Goal: Task Accomplishment & Management: Manage account settings

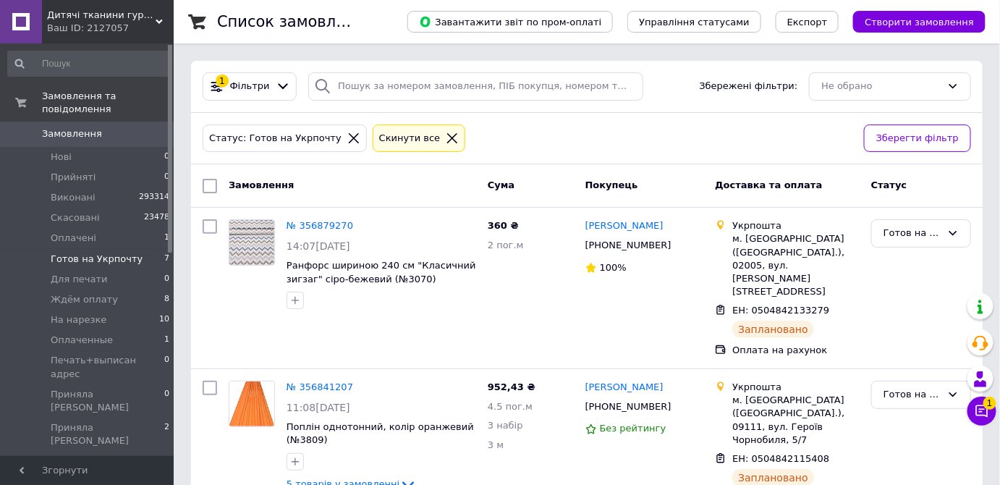
click at [447, 136] on icon at bounding box center [452, 138] width 10 height 10
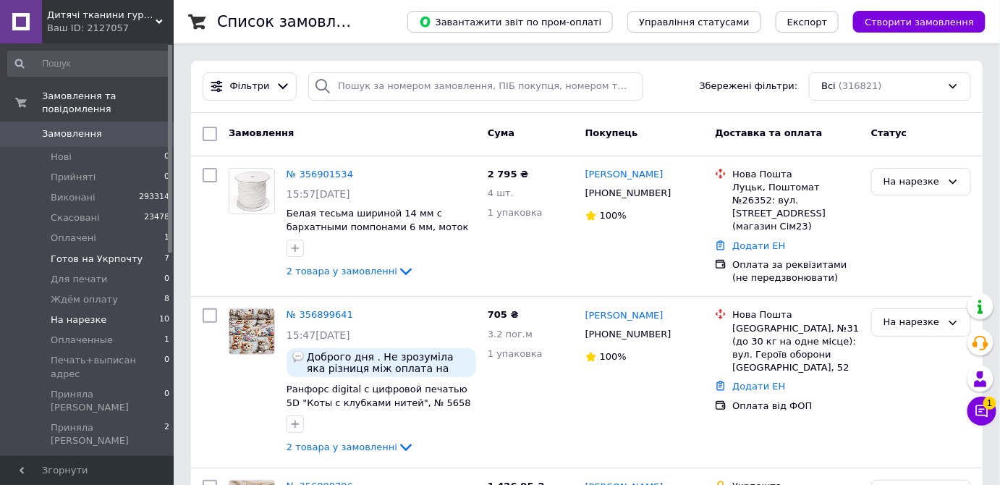
click at [89, 313] on span "На нарезке" at bounding box center [79, 319] width 56 height 13
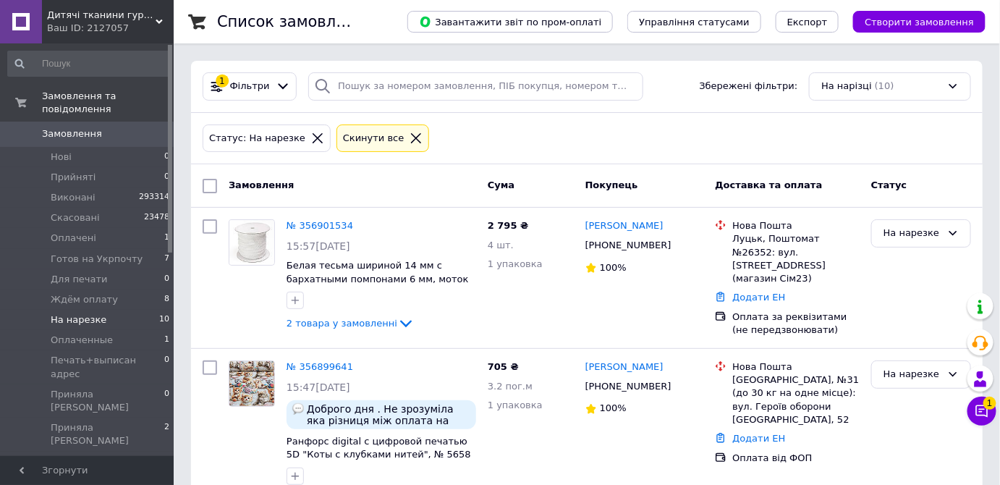
click at [411, 138] on icon at bounding box center [416, 138] width 10 height 10
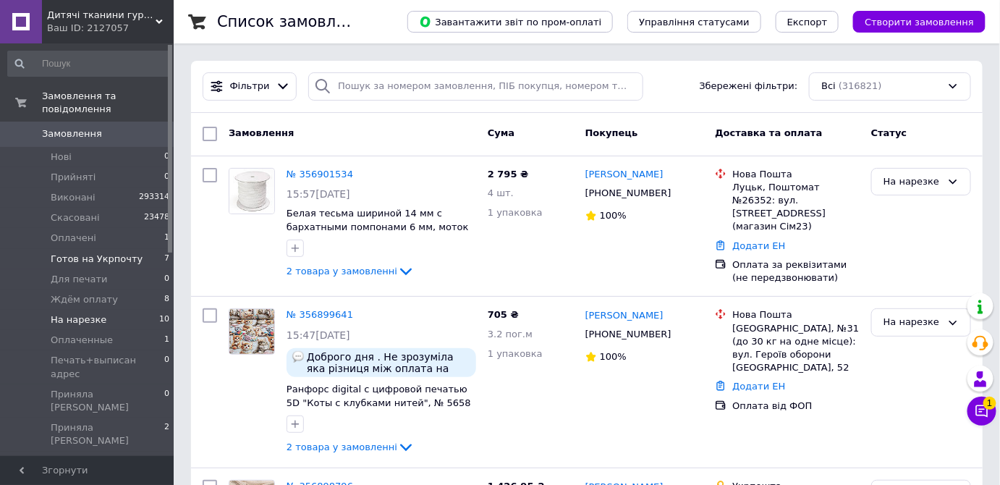
click at [81, 252] on span "Готов на Укрпочту" at bounding box center [97, 258] width 92 height 13
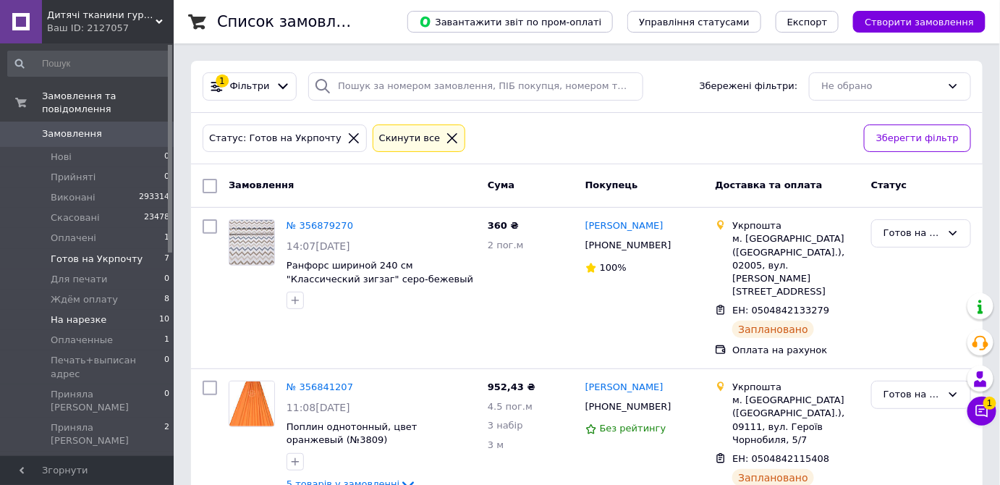
click at [71, 313] on span "На нарезке" at bounding box center [79, 319] width 56 height 13
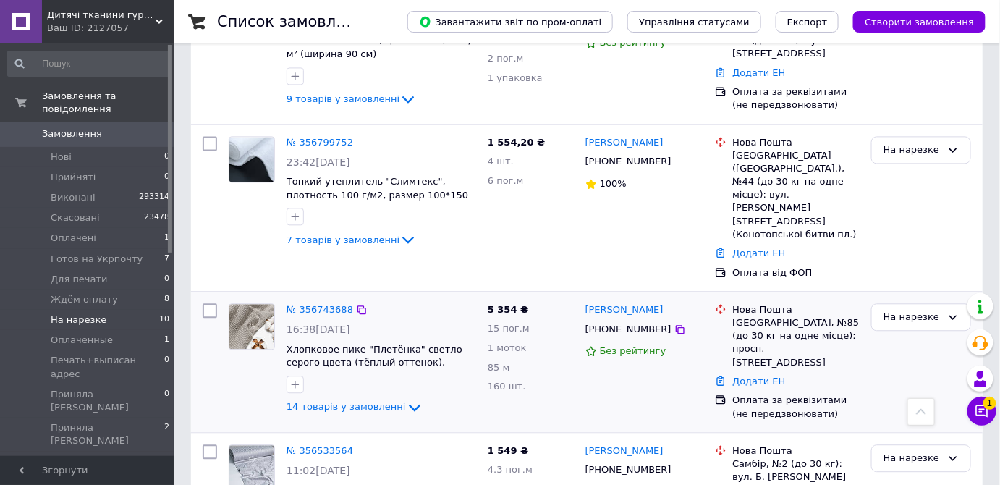
scroll to position [991, 0]
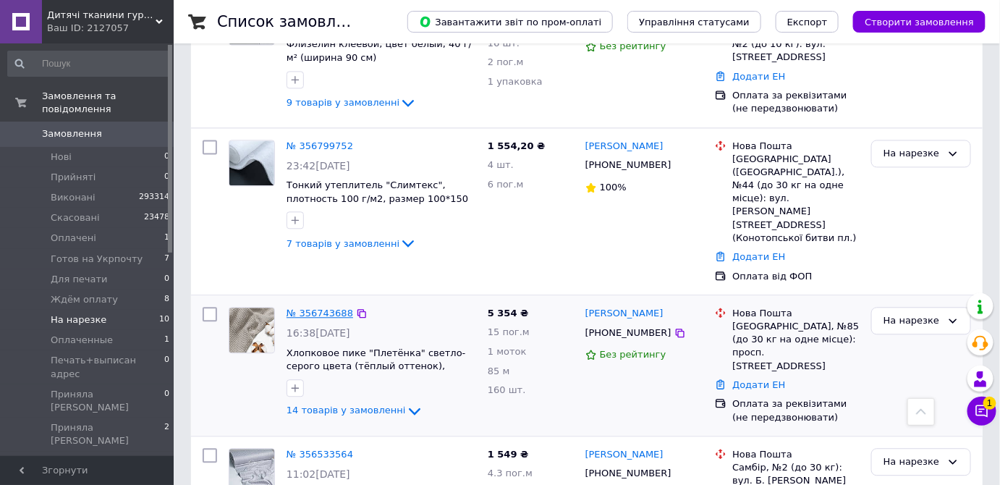
click at [325, 307] on link "№ 356743688" at bounding box center [319, 312] width 67 height 11
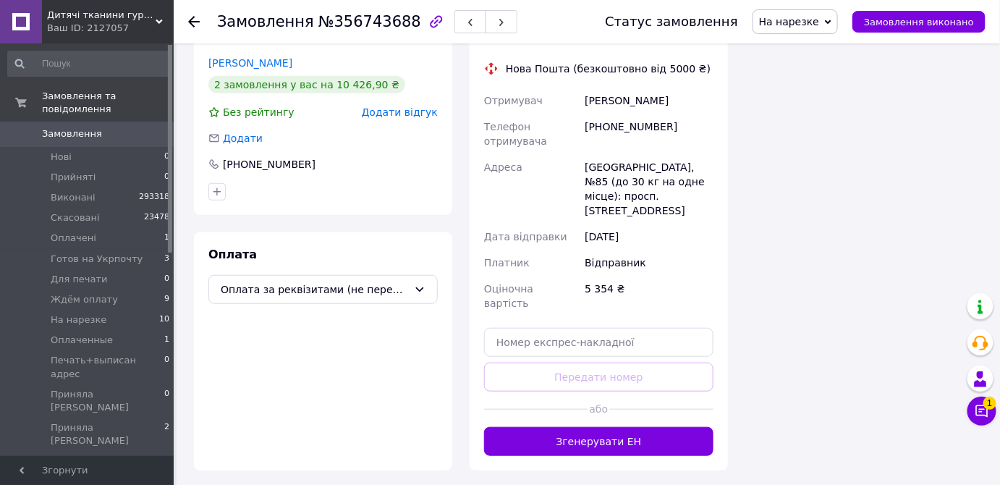
scroll to position [2163, 0]
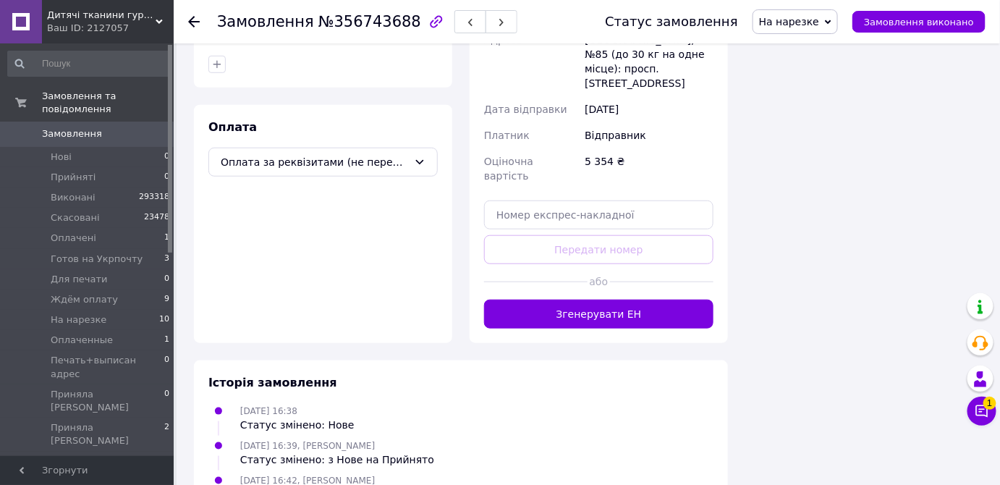
click at [195, 21] on use at bounding box center [194, 22] width 12 height 12
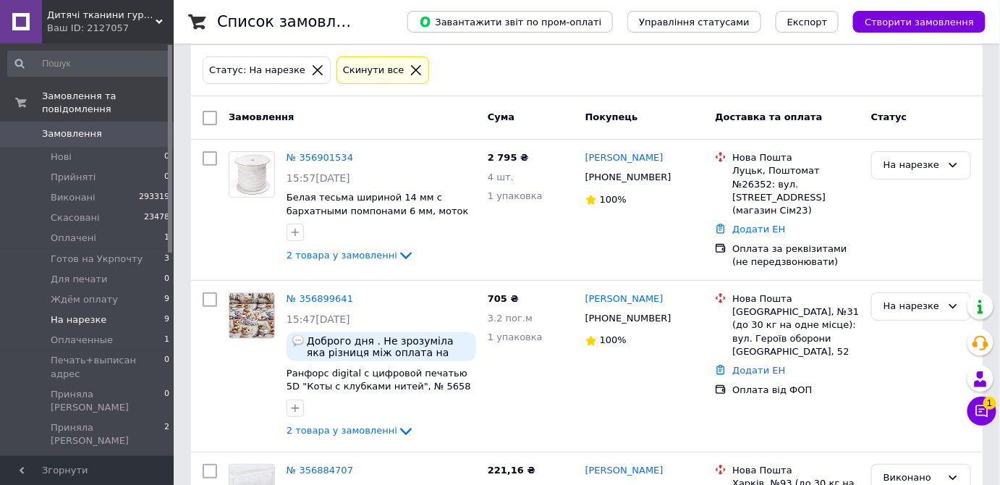
scroll to position [65, 0]
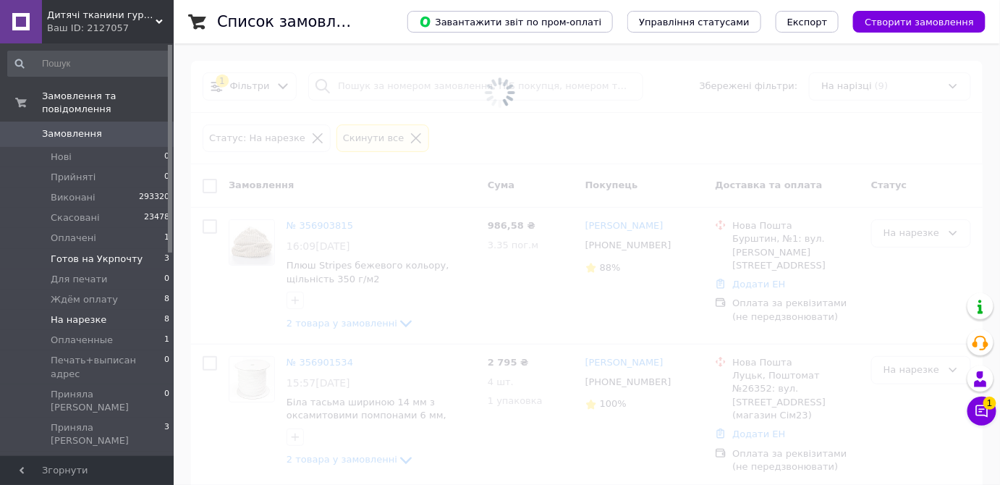
click at [97, 252] on span "Готов на Укрпочту" at bounding box center [97, 258] width 92 height 13
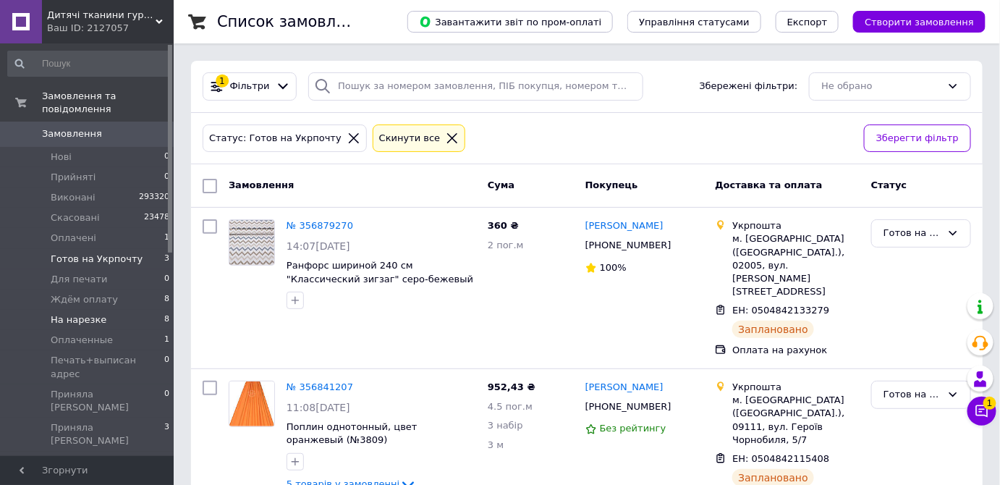
click at [86, 313] on span "На нарезке" at bounding box center [79, 319] width 56 height 13
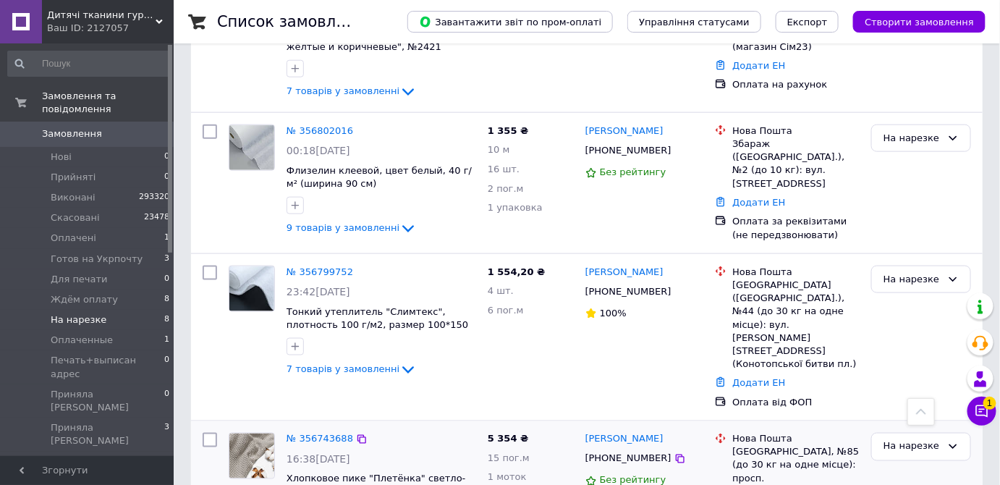
scroll to position [504, 0]
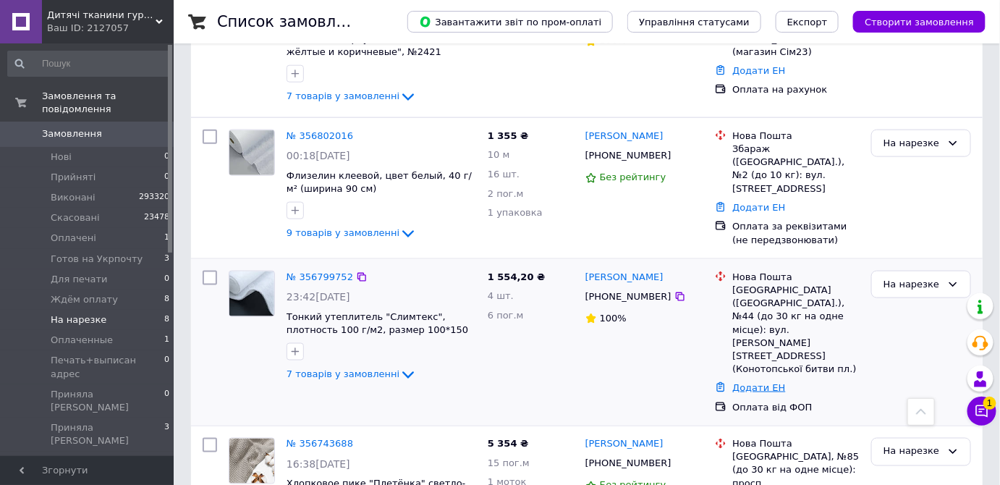
click at [752, 378] on div "Додати ЕН" at bounding box center [795, 388] width 133 height 20
click at [754, 382] on link "Додати ЕН" at bounding box center [758, 387] width 53 height 11
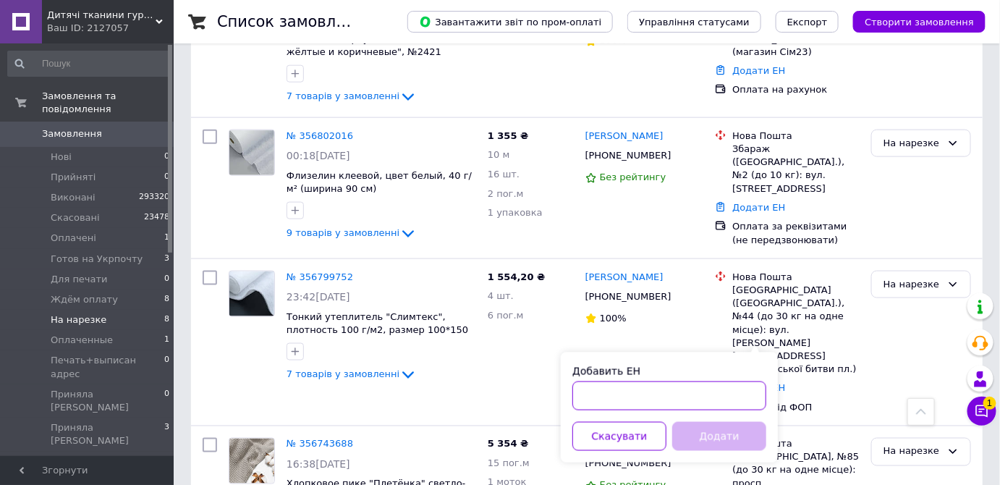
paste input "20451225237842"
type input "20451225237842"
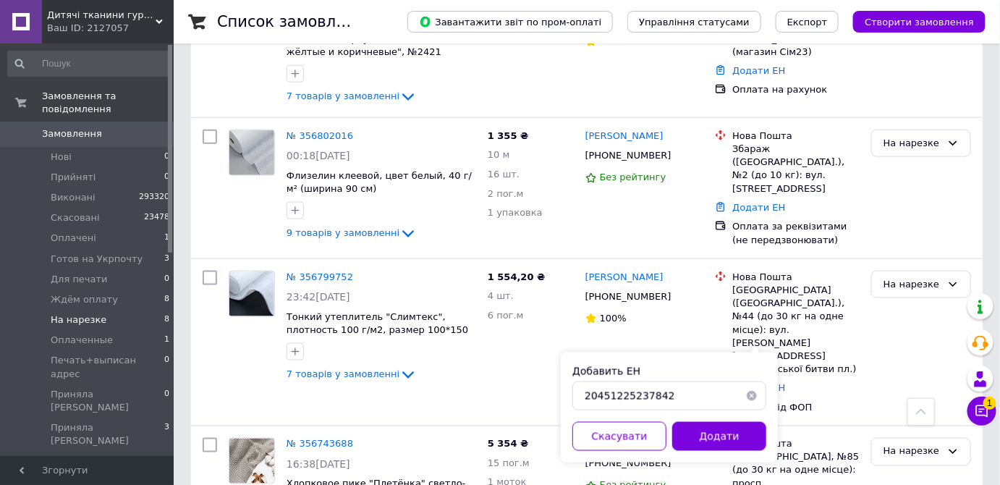
click at [735, 443] on button "Додати" at bounding box center [719, 436] width 94 height 29
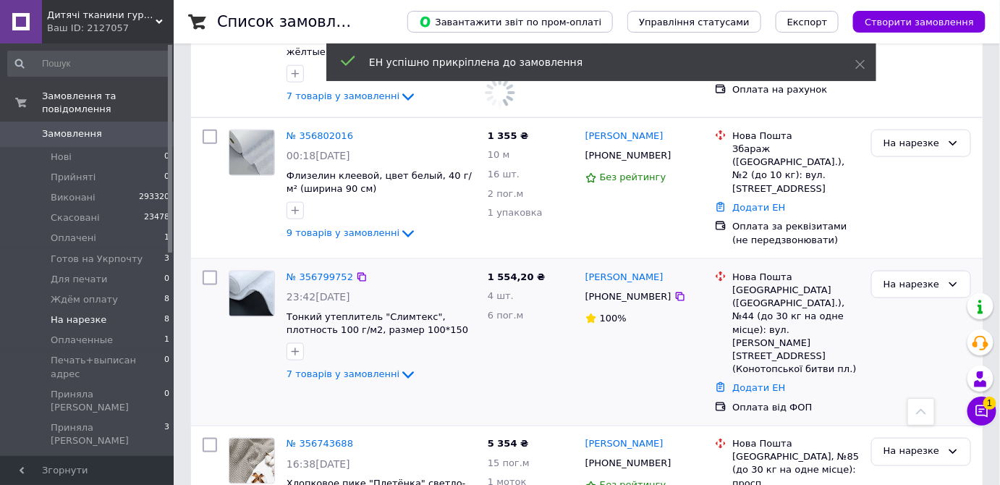
scroll to position [380, 0]
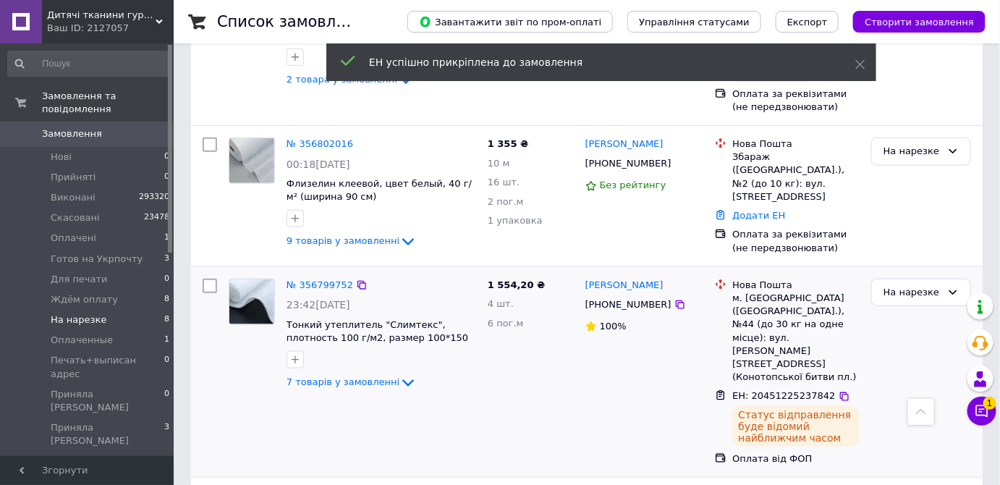
click at [634, 299] on span "[PHONE_NUMBER]" at bounding box center [628, 304] width 86 height 11
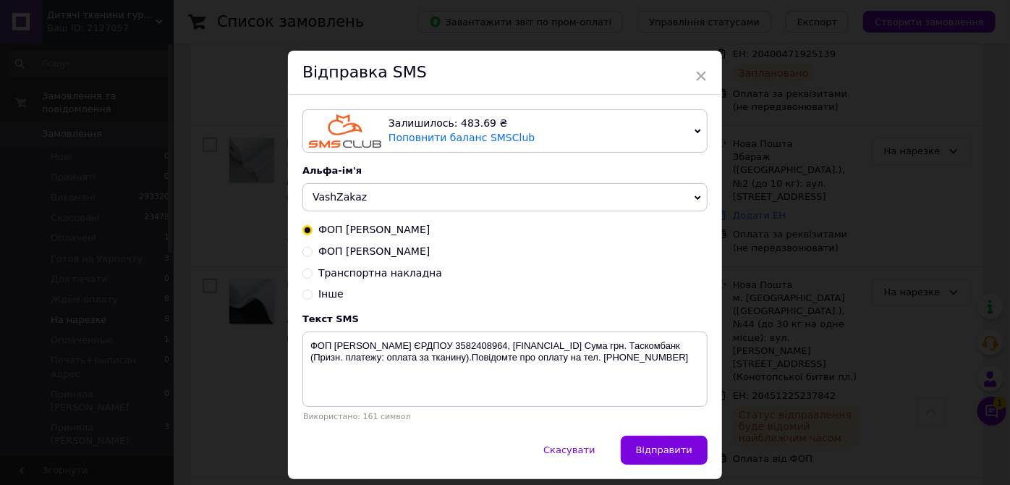
click at [398, 271] on span "Транспортна накладна" at bounding box center [380, 273] width 124 height 12
click at [312, 271] on input "Транспортна накладна" at bounding box center [307, 272] width 10 height 10
radio input "true"
radio input "false"
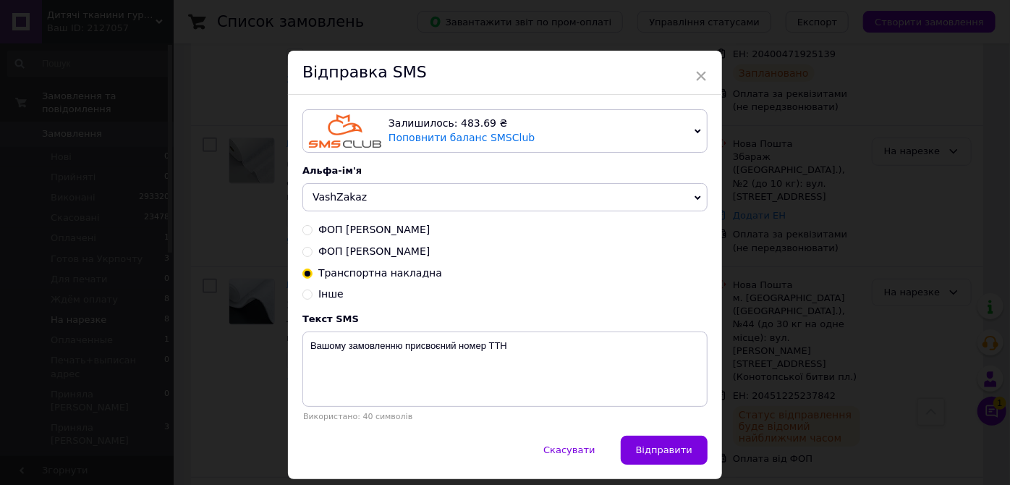
click at [317, 187] on span "VashZakaz" at bounding box center [504, 197] width 405 height 29
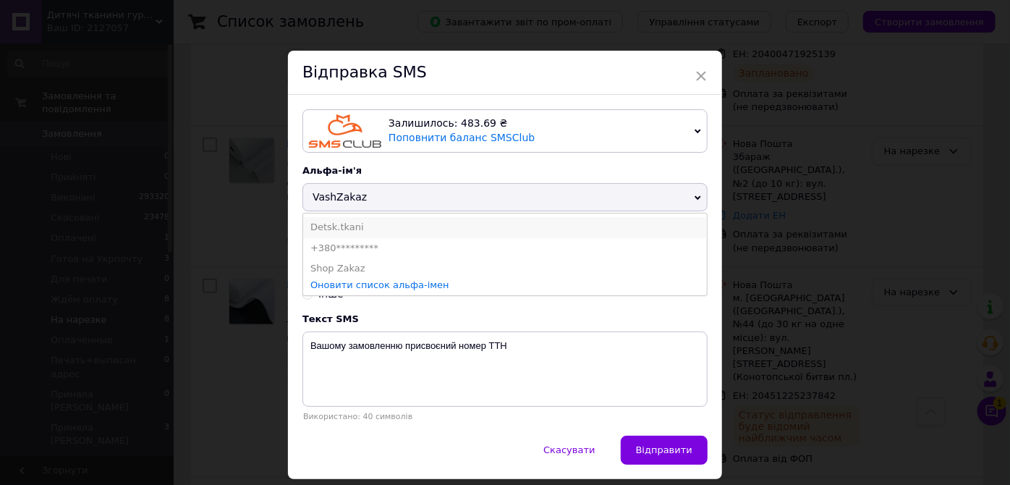
click at [331, 231] on li "Detsk.tkani" at bounding box center [505, 227] width 404 height 20
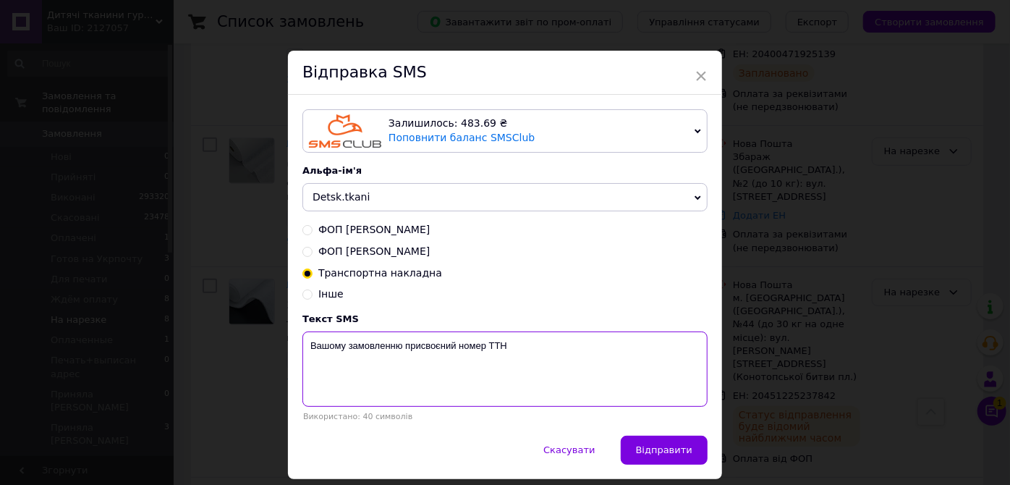
paste textarea "20451225237842"
type textarea "Вашому замовленню присвоєний номер ТТН 20451225237842"
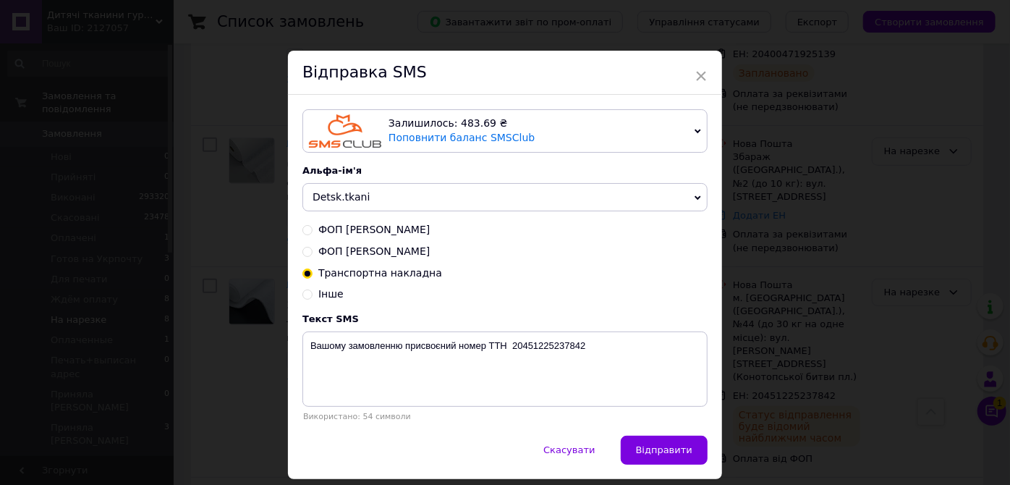
click at [671, 447] on span "Відправити" at bounding box center [664, 449] width 56 height 11
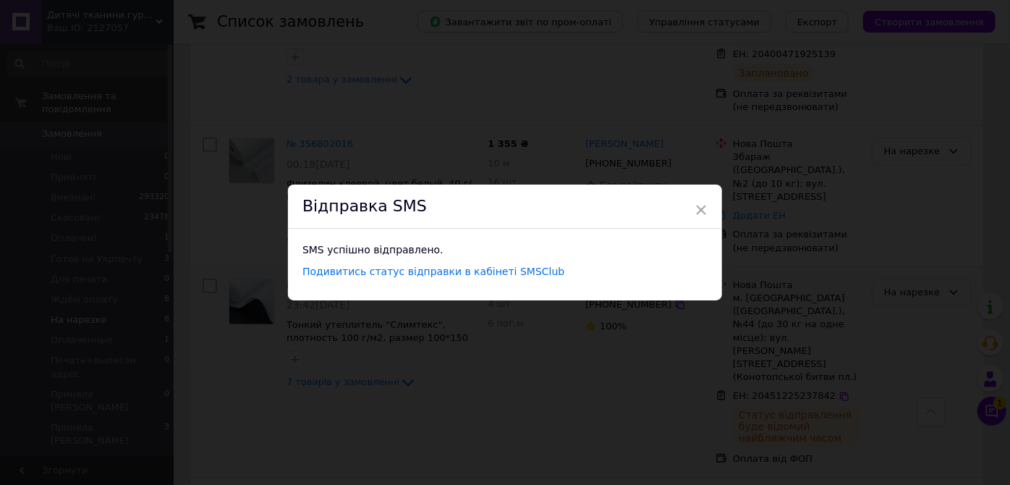
drag, startPoint x: 838, startPoint y: 213, endPoint x: 903, endPoint y: 258, distance: 78.9
click at [838, 213] on div "× Відправка SMS SMS успішно відправлено. Подивитись статус відправки в кабінеті…" at bounding box center [505, 242] width 1010 height 485
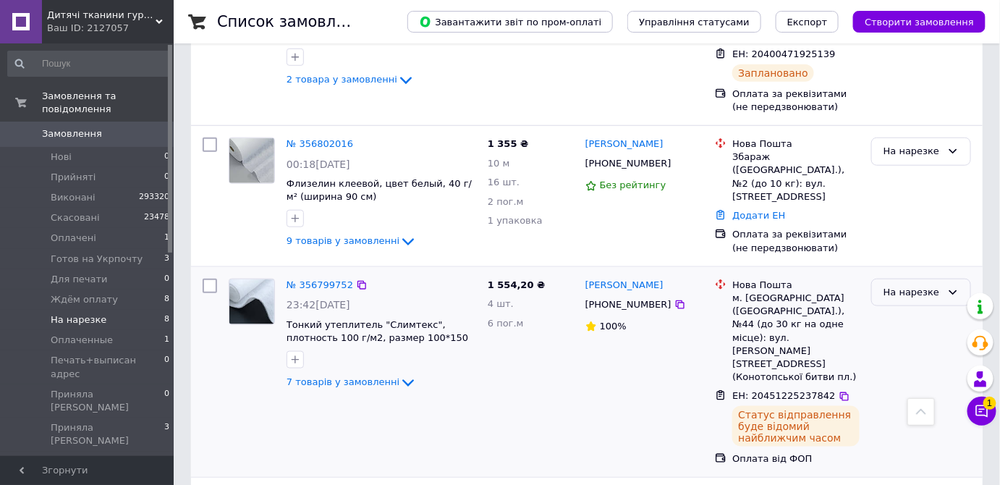
click at [912, 285] on div "На нарезке" at bounding box center [912, 292] width 58 height 15
click at [909, 336] on li "Виконано" at bounding box center [921, 349] width 98 height 27
click at [74, 252] on span "Готов на Укрпочту" at bounding box center [97, 258] width 92 height 13
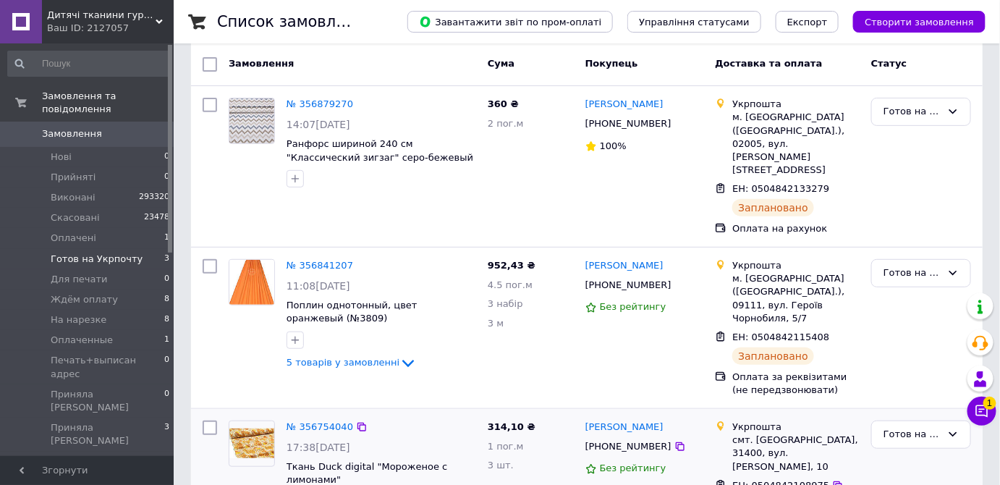
scroll to position [154, 0]
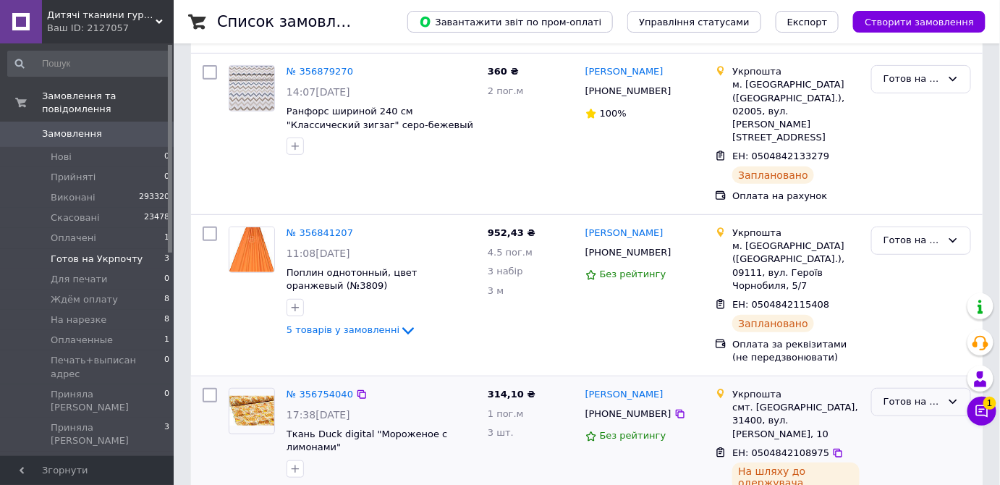
click at [901, 394] on div "Готов на Укрпочту" at bounding box center [912, 401] width 58 height 15
click at [901, 445] on li "Виконано" at bounding box center [921, 458] width 98 height 27
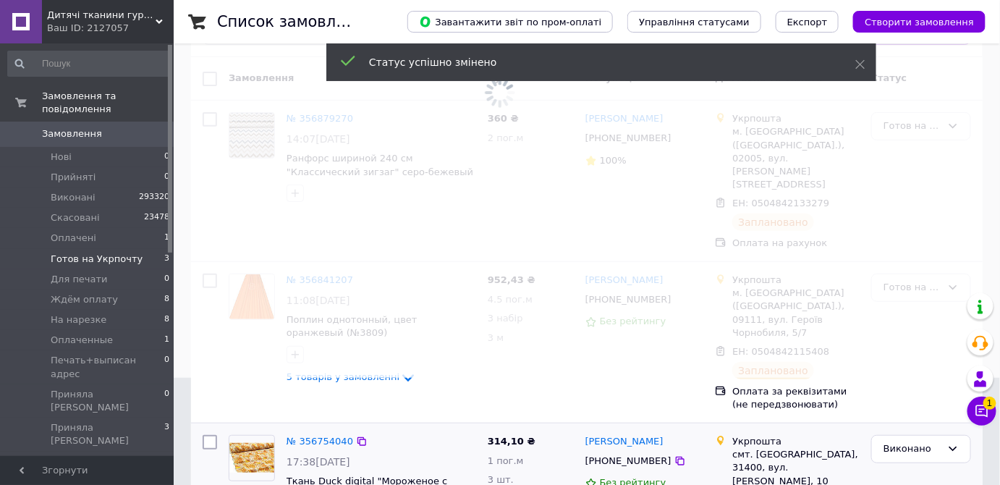
scroll to position [0, 0]
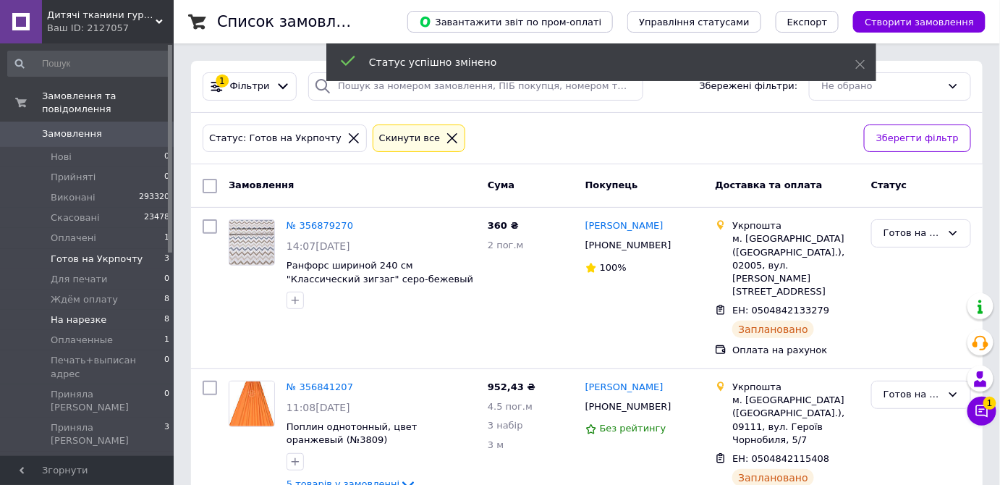
click at [81, 313] on span "На нарезке" at bounding box center [79, 319] width 56 height 13
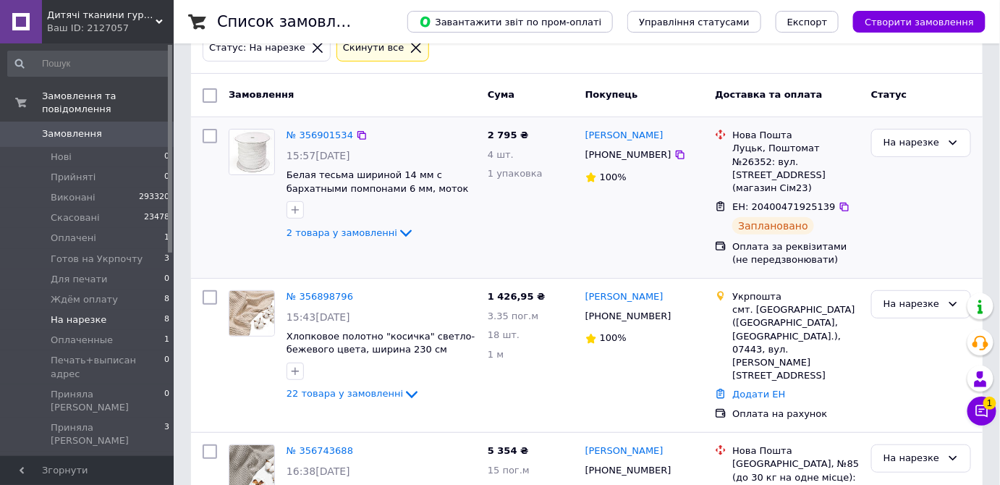
scroll to position [131, 0]
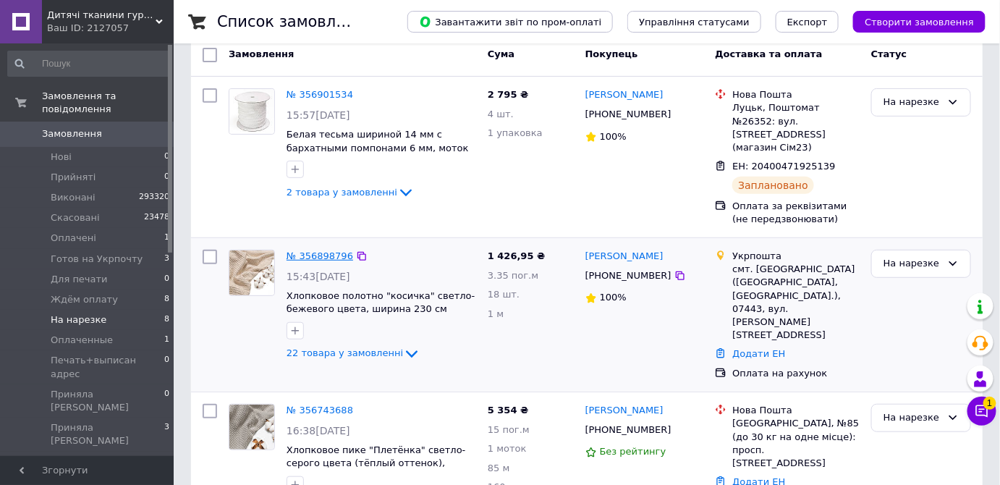
click at [334, 250] on link "№ 356898796" at bounding box center [319, 255] width 67 height 11
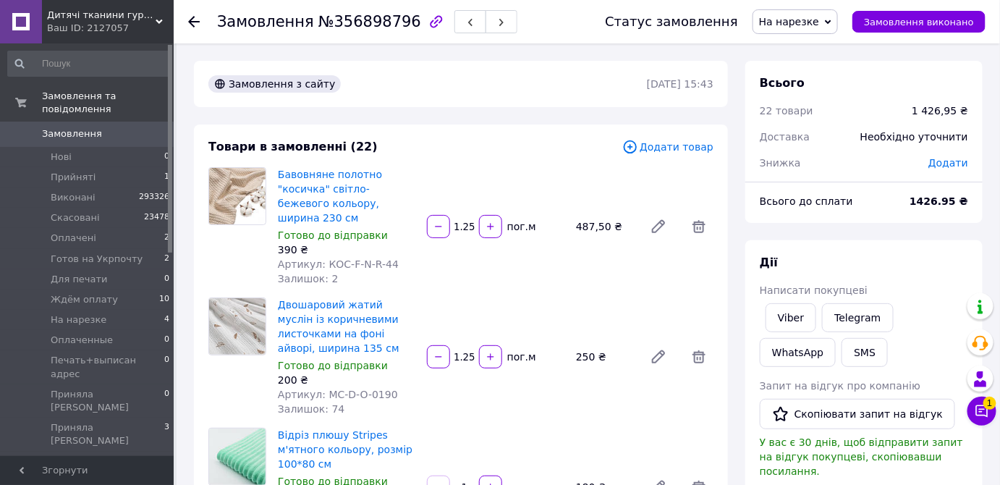
click at [804, 16] on span "На нарезке" at bounding box center [789, 22] width 60 height 12
click at [828, 133] on li "Готов на Укрпочту" at bounding box center [822, 138] width 138 height 22
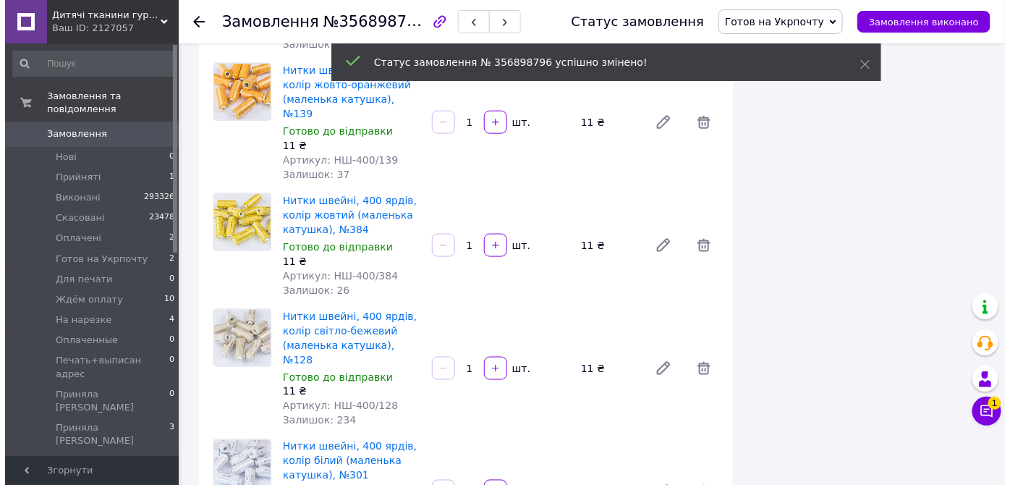
scroll to position [2564, 0]
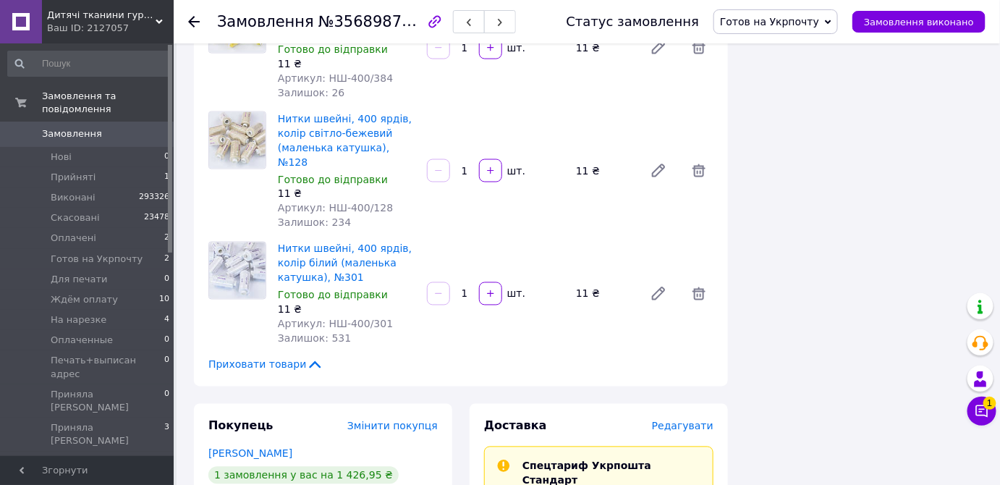
click at [700, 420] on span "Редагувати" at bounding box center [682, 426] width 61 height 12
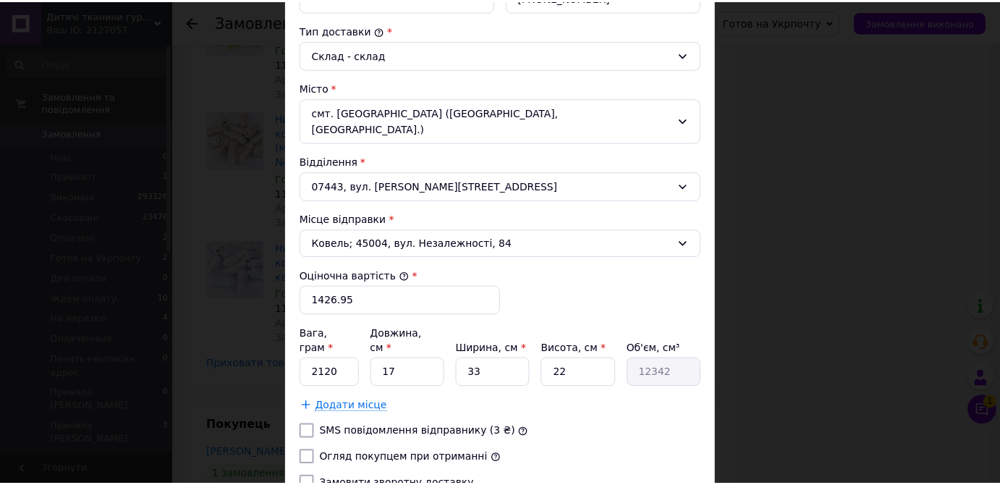
scroll to position [467, 0]
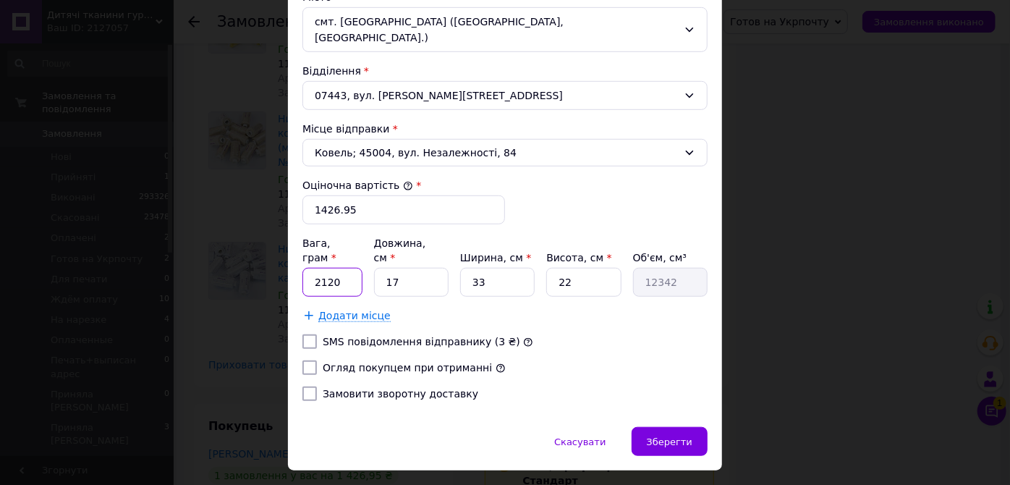
click at [337, 268] on input "2120" at bounding box center [332, 282] width 60 height 29
type input "2670"
click at [414, 268] on input "17" at bounding box center [411, 282] width 75 height 29
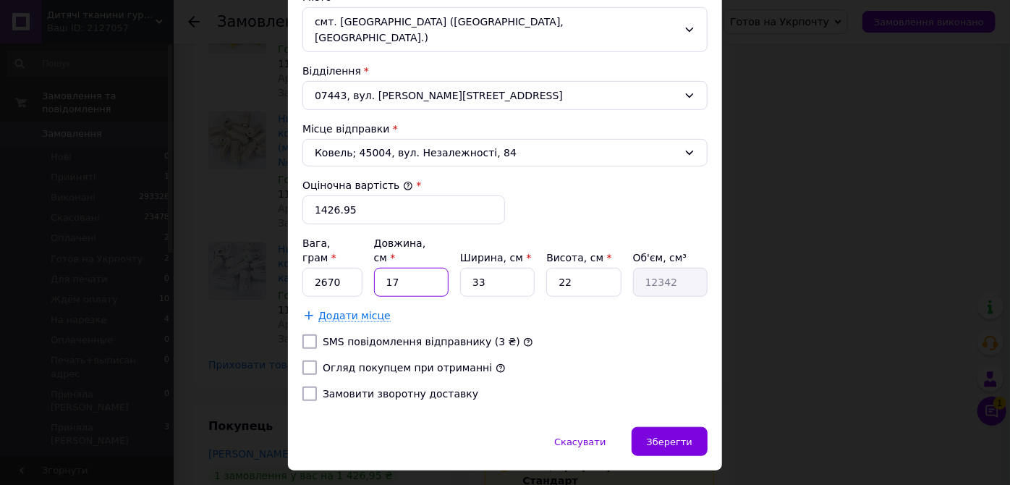
type input "4"
type input "2904"
type input "42"
type input "30492"
type input "42"
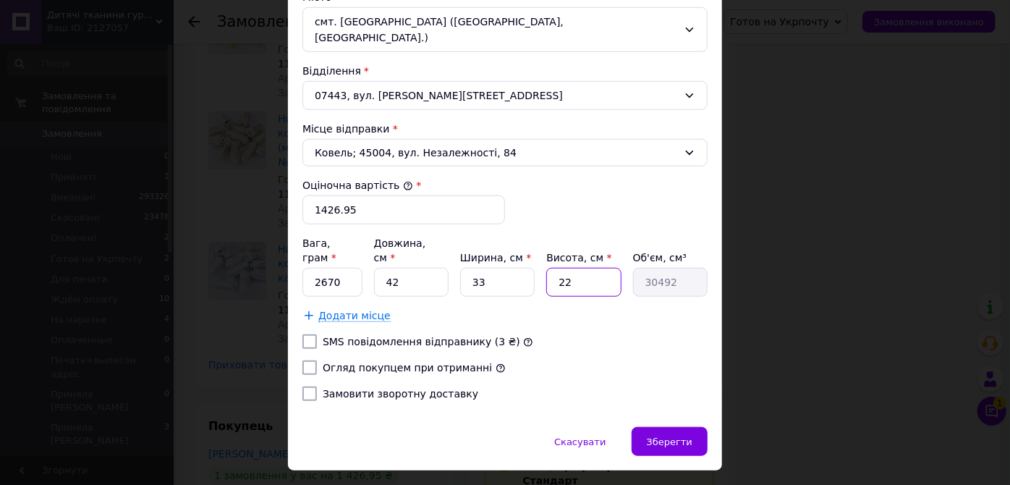
click at [581, 268] on input "22" at bounding box center [583, 282] width 75 height 29
type input "1"
type input "1386"
type input "11"
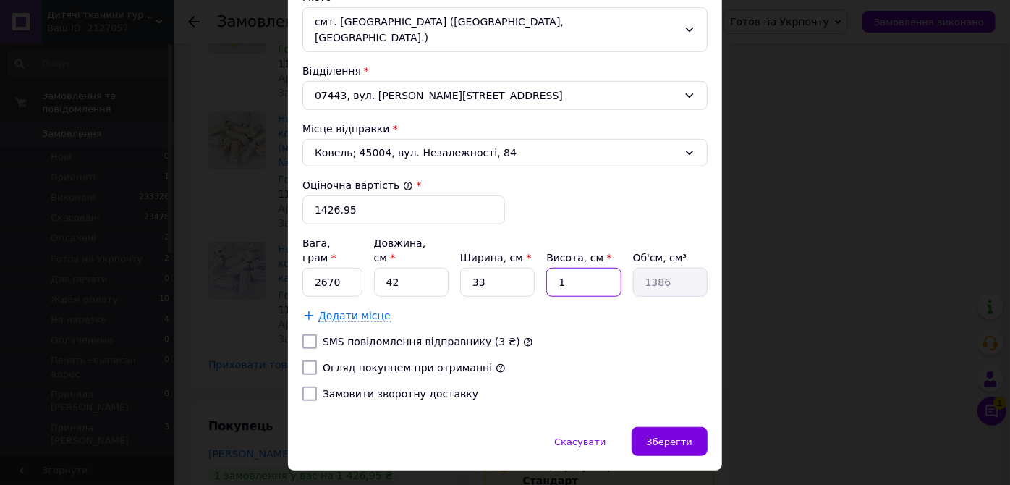
type input "15246"
type input "11"
click at [700, 427] on div "Зберегти" at bounding box center [670, 441] width 76 height 29
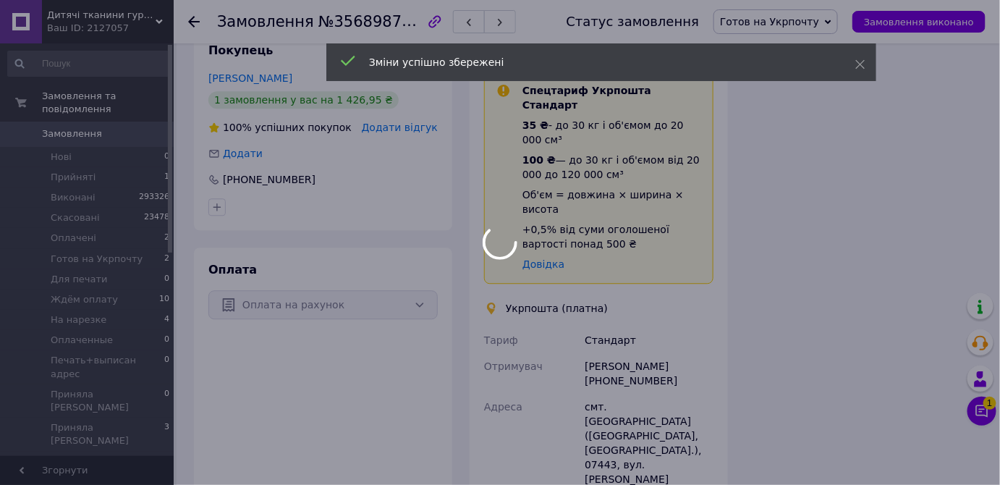
scroll to position [2959, 0]
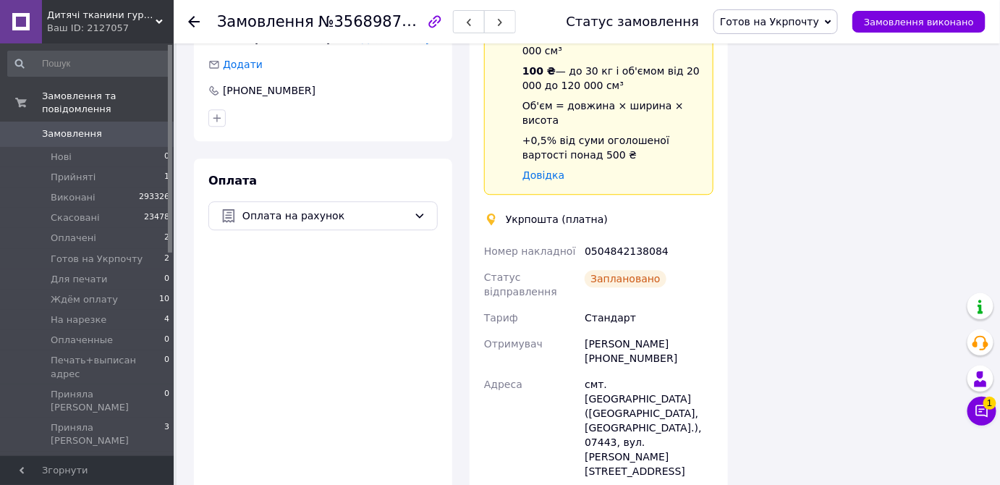
scroll to position [3090, 0]
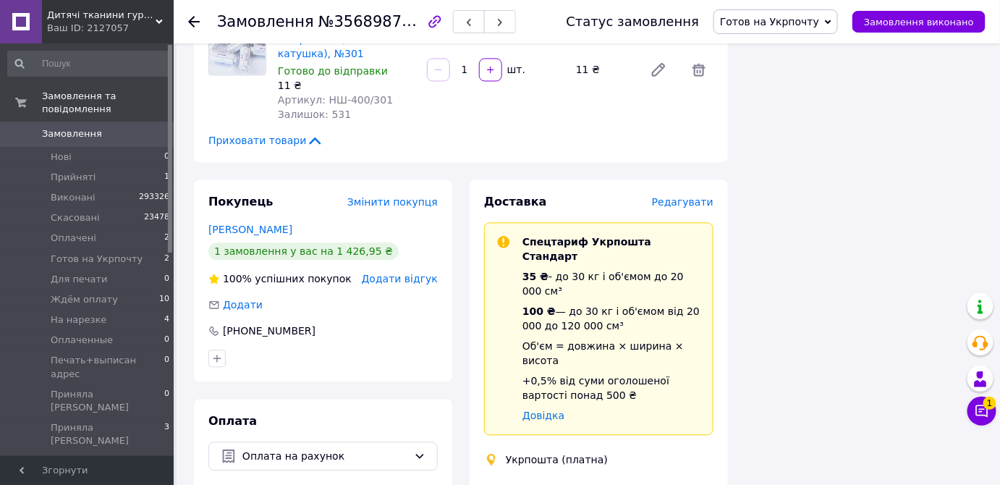
scroll to position [2630, 0]
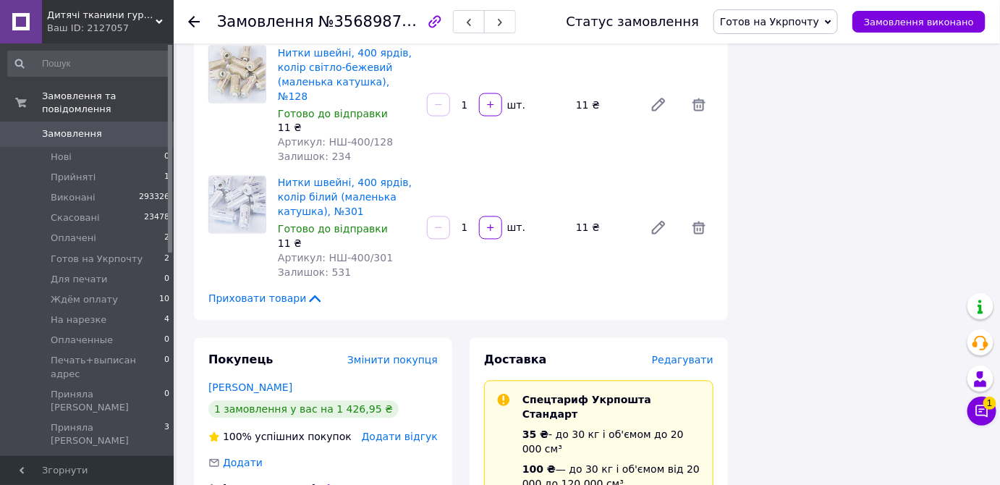
click at [284, 482] on div "[PHONE_NUMBER]" at bounding box center [268, 489] width 95 height 14
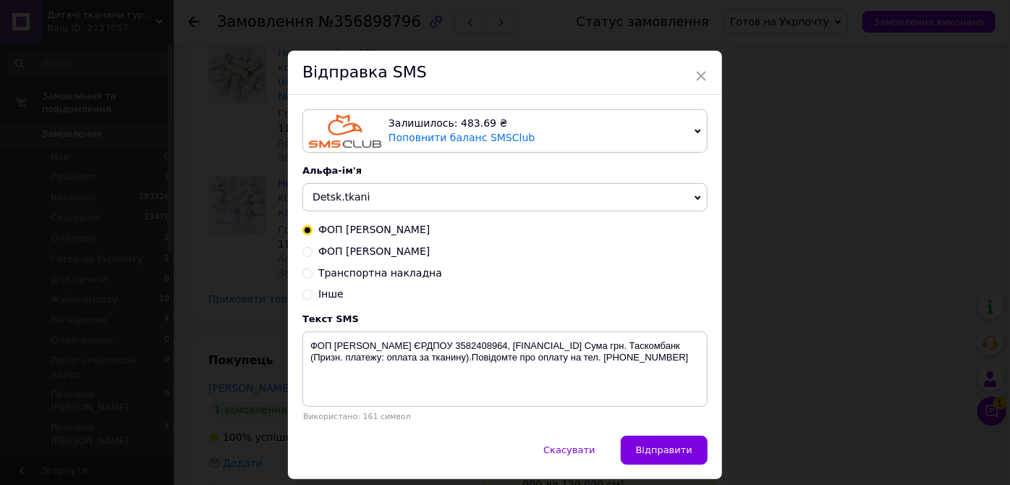
click at [407, 272] on span "Транспортна накладна" at bounding box center [380, 273] width 124 height 12
click at [312, 272] on input "Транспортна накладна" at bounding box center [307, 272] width 10 height 10
radio input "true"
radio input "false"
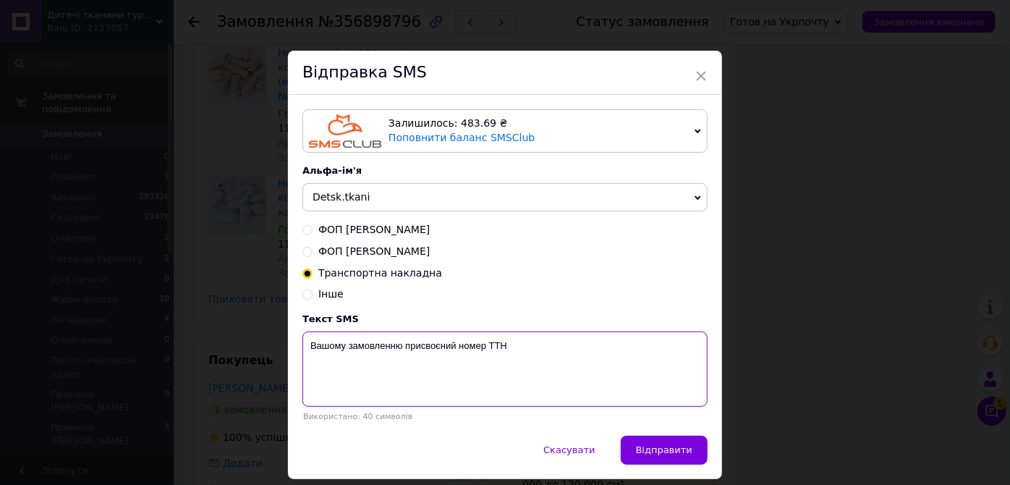
paste textarea "05 048 4213 80 84"
type textarea "Вашому замовленню присвоєний номер ТТН 05 048 4213 80 84"
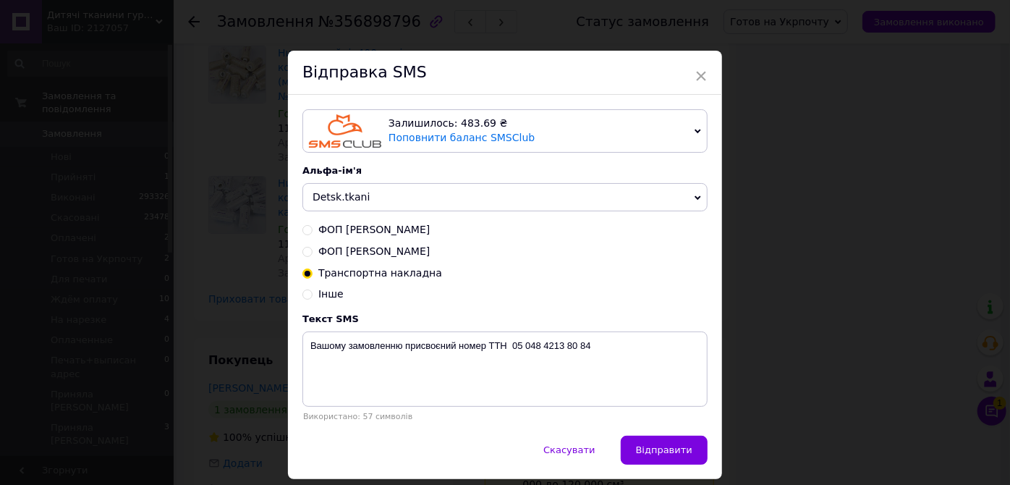
click at [676, 451] on span "Відправити" at bounding box center [664, 449] width 56 height 11
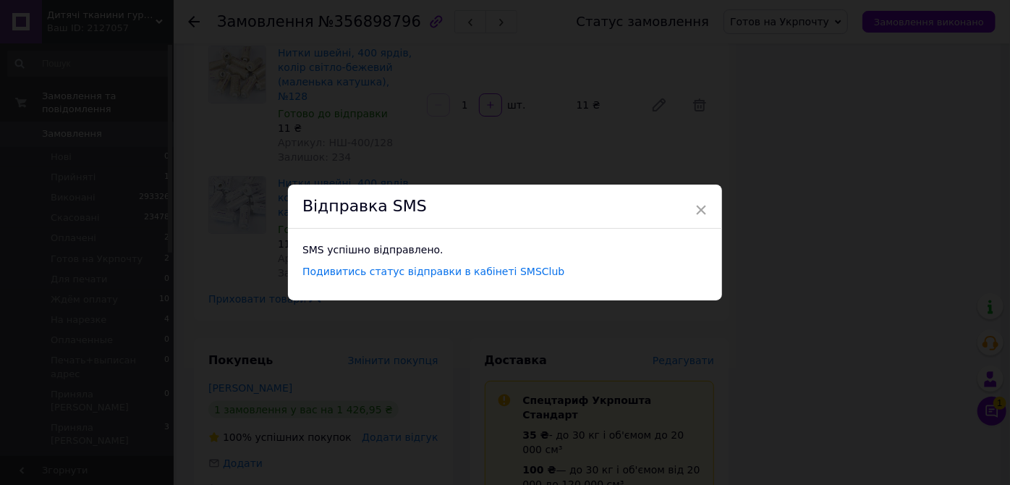
click at [638, 55] on div "× Відправка SMS SMS успішно відправлено. Подивитись статус відправки в кабінеті…" at bounding box center [505, 242] width 1010 height 485
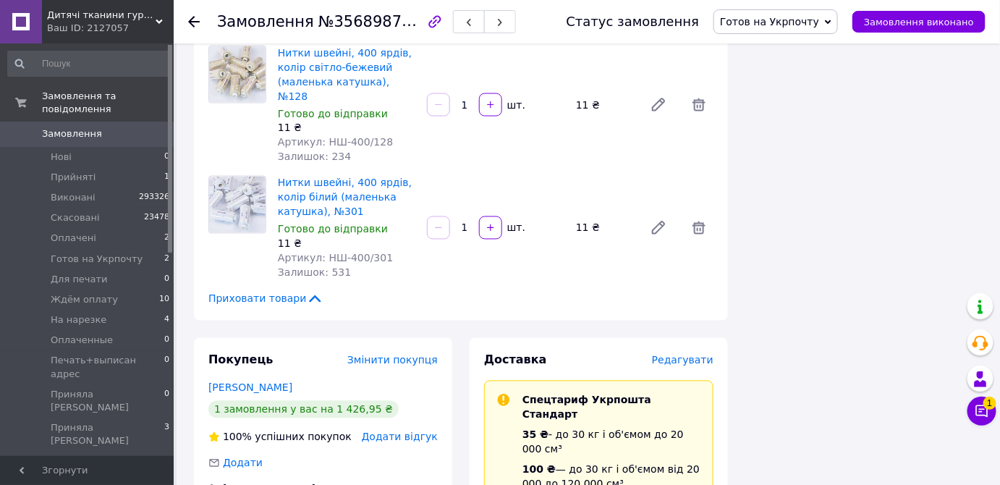
click at [195, 19] on icon at bounding box center [194, 22] width 12 height 12
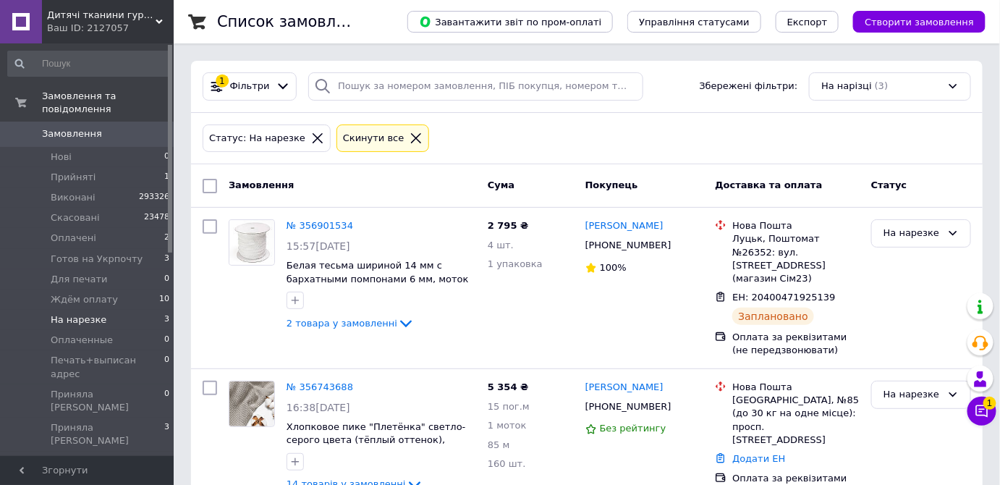
click at [409, 136] on icon at bounding box center [415, 138] width 13 height 13
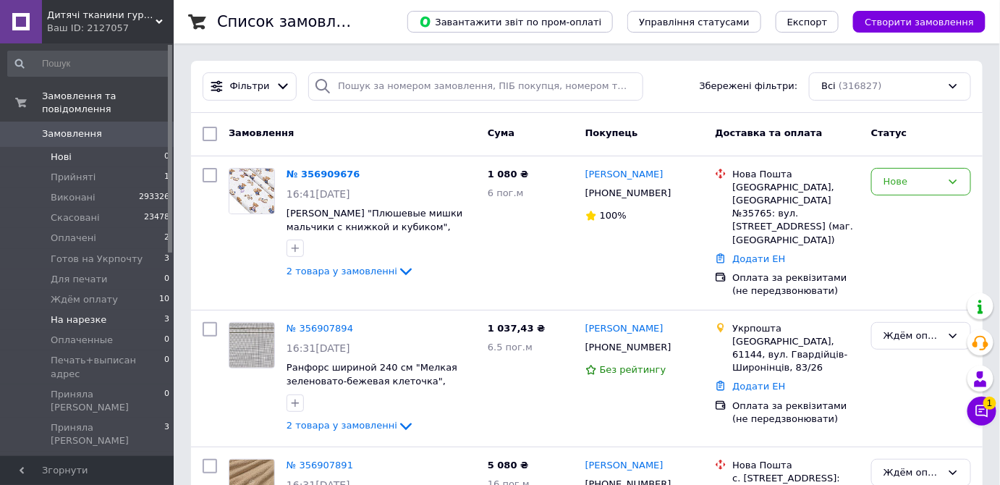
click at [61, 150] on span "Нові" at bounding box center [61, 156] width 21 height 13
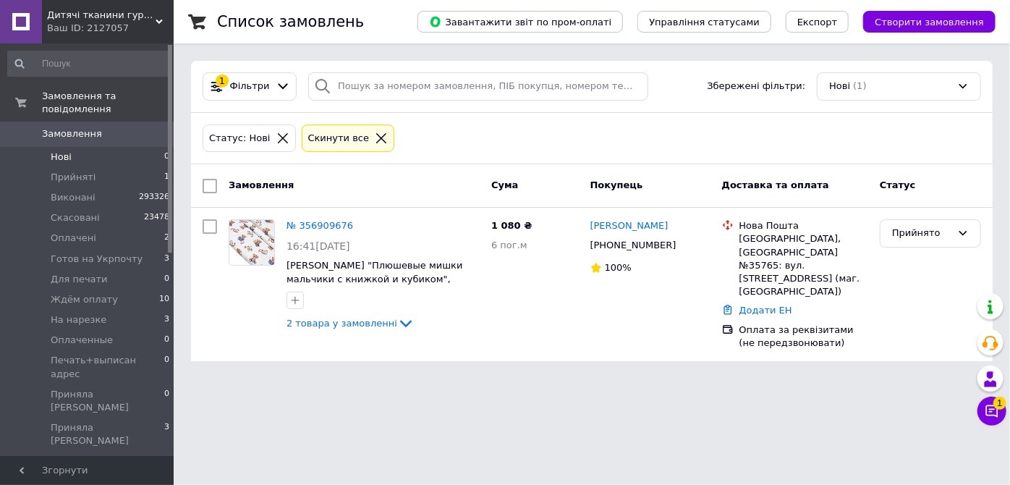
click at [376, 135] on icon at bounding box center [381, 138] width 10 height 10
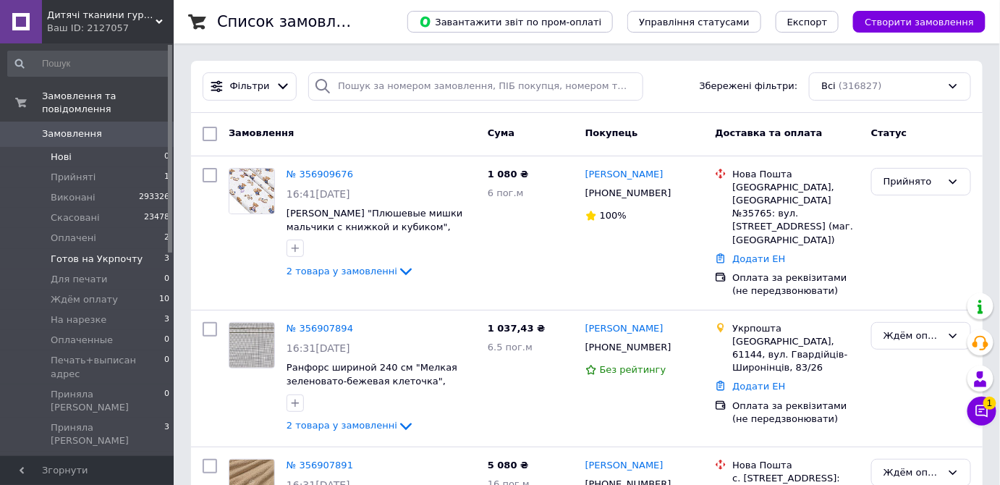
click at [73, 252] on span "Готов на Укрпочту" at bounding box center [97, 258] width 92 height 13
